Goal: Transaction & Acquisition: Subscribe to service/newsletter

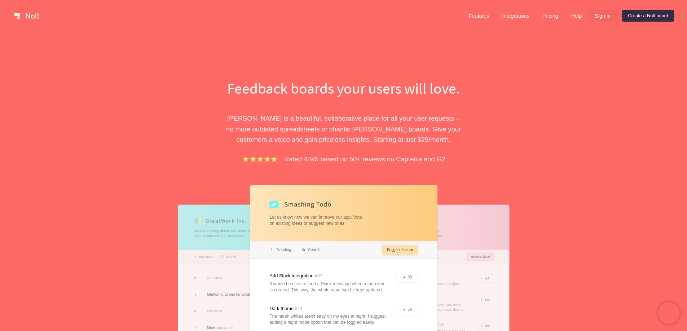
click at [603, 17] on link "Sign in" at bounding box center [602, 16] width 27 height 12
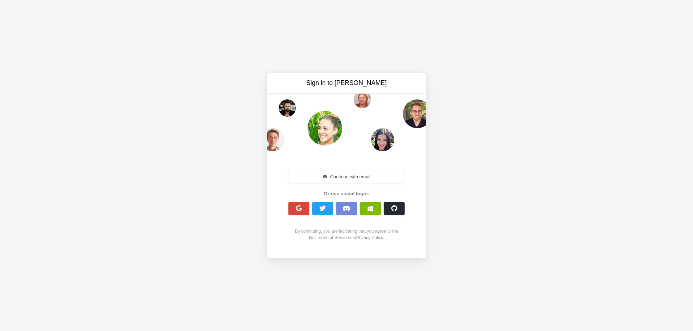
drag, startPoint x: 321, startPoint y: 178, endPoint x: 321, endPoint y: 187, distance: 8.7
click at [321, 178] on button "Continue with email" at bounding box center [346, 176] width 116 height 13
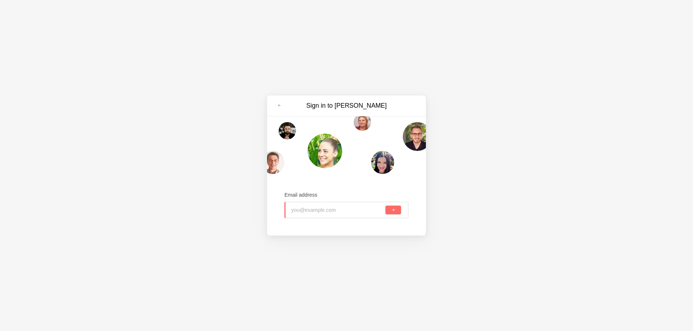
paste input "calebbjohnnsonn@gmail.com"
click at [397, 212] on button "submit" at bounding box center [393, 210] width 16 height 9
type input "calebbjohnnsonn@gmail.com"
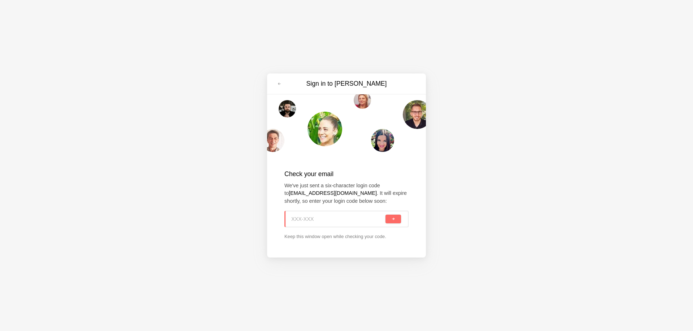
paste input "WEM-5VH"
click at [394, 220] on span "submit" at bounding box center [393, 220] width 4 height 4
type input "WEM-5VH"
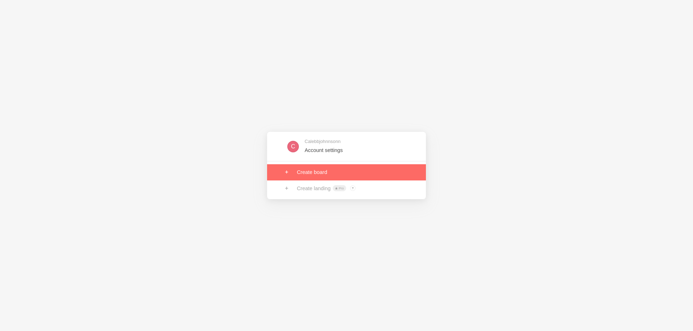
click at [324, 175] on link at bounding box center [346, 172] width 159 height 16
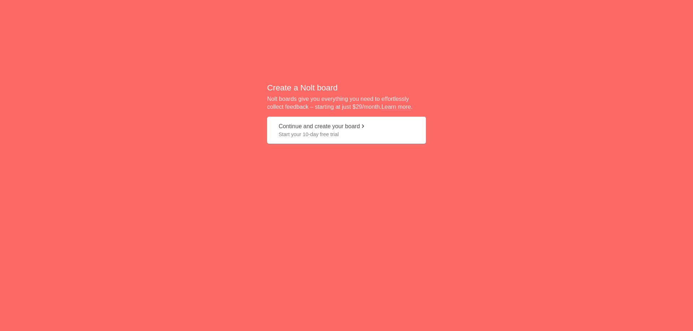
click at [323, 131] on span "Start your 10-day free trial" at bounding box center [346, 134] width 136 height 7
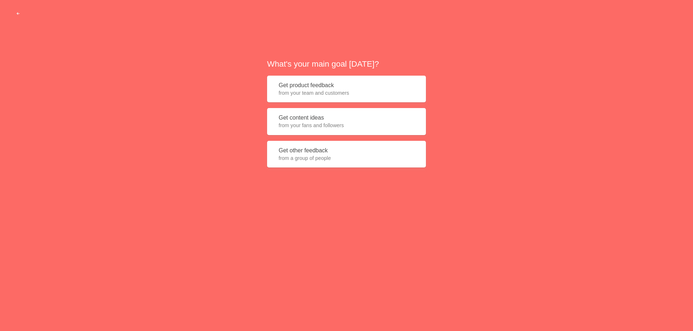
click at [312, 118] on button "Get content ideas from your fans and followers" at bounding box center [346, 121] width 159 height 27
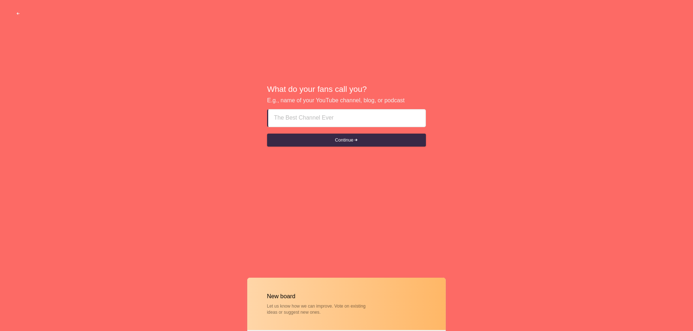
click at [312, 125] on input at bounding box center [347, 118] width 146 height 17
paste input "Employers’ Guide to Engaging Staff"
click at [334, 138] on button "Continue" at bounding box center [346, 140] width 159 height 13
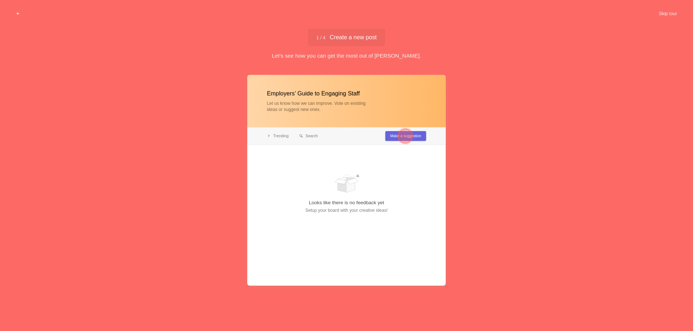
type input "Employers’ Guide to Engaging Staff"
click at [404, 138] on div at bounding box center [405, 136] width 14 height 14
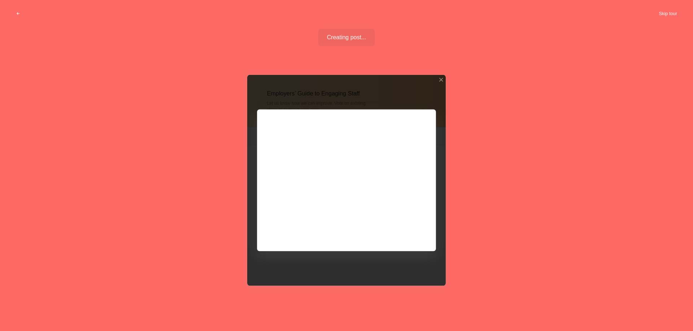
click at [672, 10] on button "Skip tour" at bounding box center [668, 13] width 36 height 13
